Goal: Task Accomplishment & Management: Manage account settings

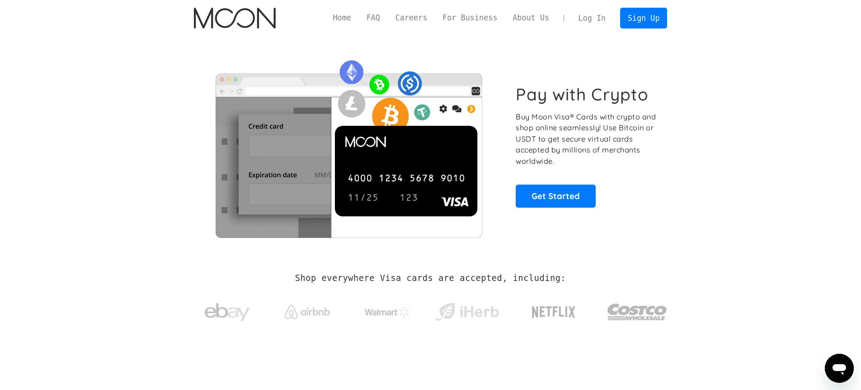
click at [580, 24] on link "Log In" at bounding box center [592, 18] width 43 height 20
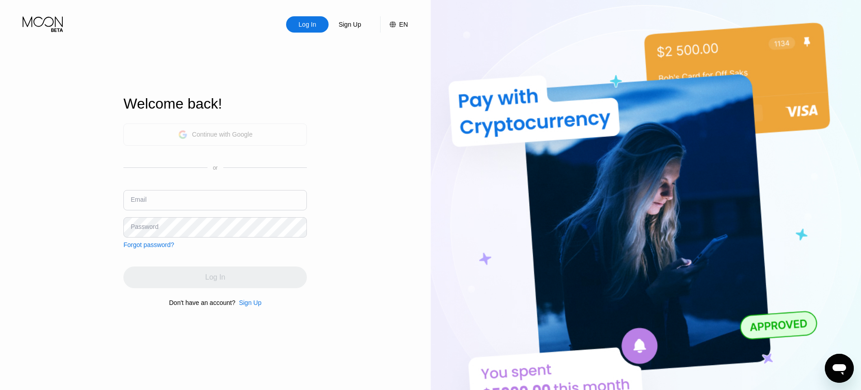
click at [259, 132] on div "Continue with Google" at bounding box center [215, 134] width 184 height 22
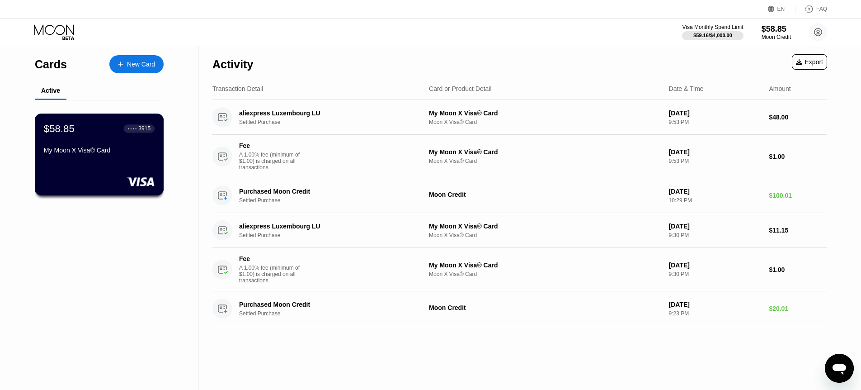
click at [110, 142] on div "$58.85 ● ● ● ● 3915 My Moon X Visa® Card" at bounding box center [99, 140] width 111 height 35
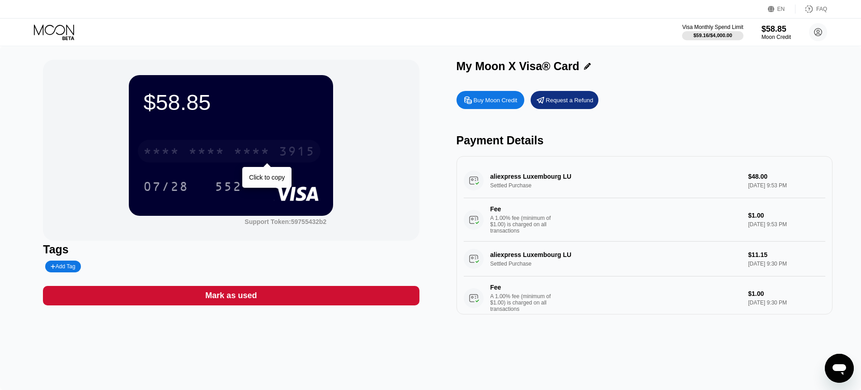
click at [260, 146] on div "* * * *" at bounding box center [252, 152] width 36 height 14
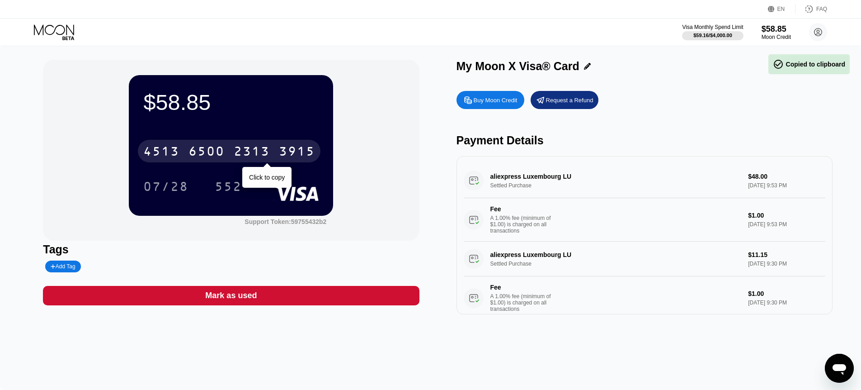
click at [260, 146] on div "2313" at bounding box center [252, 152] width 36 height 14
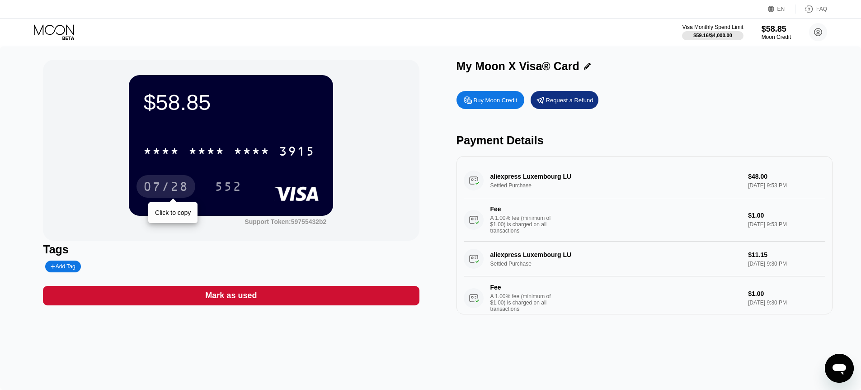
click at [159, 194] on div "07/28" at bounding box center [165, 187] width 45 height 14
click at [224, 187] on div "552" at bounding box center [228, 187] width 27 height 14
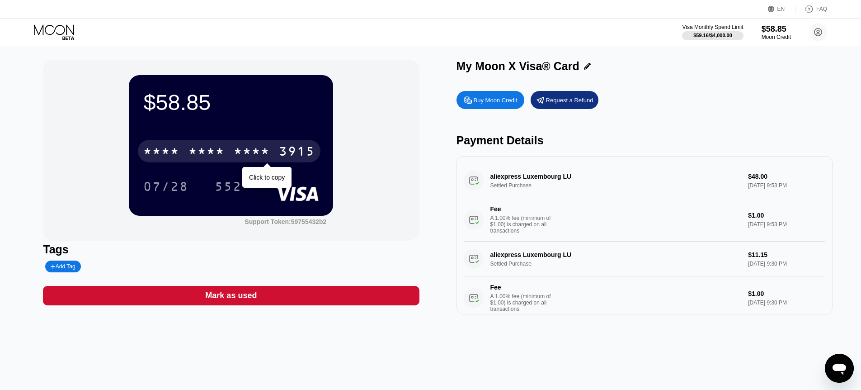
click at [312, 153] on div "3915" at bounding box center [297, 152] width 36 height 14
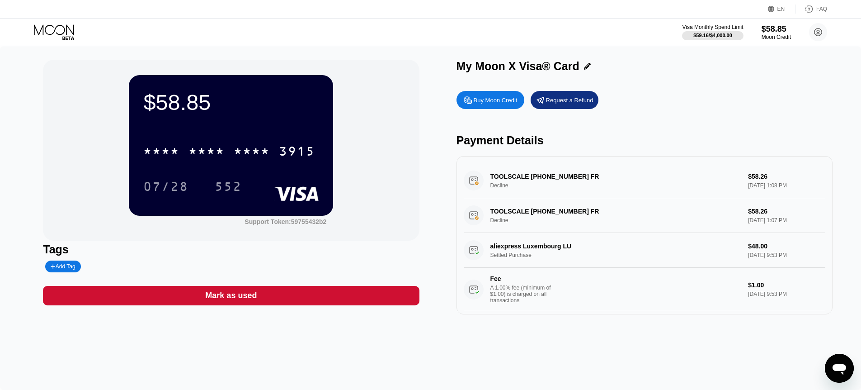
click at [475, 216] on div "TOOLSCALE [PHONE_NUMBER] FR Decline $58.26 [DATE] 1:07 PM" at bounding box center [645, 215] width 362 height 35
click at [510, 211] on div "TOOLSCALE [PHONE_NUMBER] FR Decline $58.26 [DATE] 1:07 PM" at bounding box center [645, 215] width 362 height 35
click at [514, 178] on div "TOOLSCALE [PHONE_NUMBER] FR Decline $58.26 [DATE] 1:08 PM" at bounding box center [645, 180] width 362 height 35
